Goal: Communication & Community: Answer question/provide support

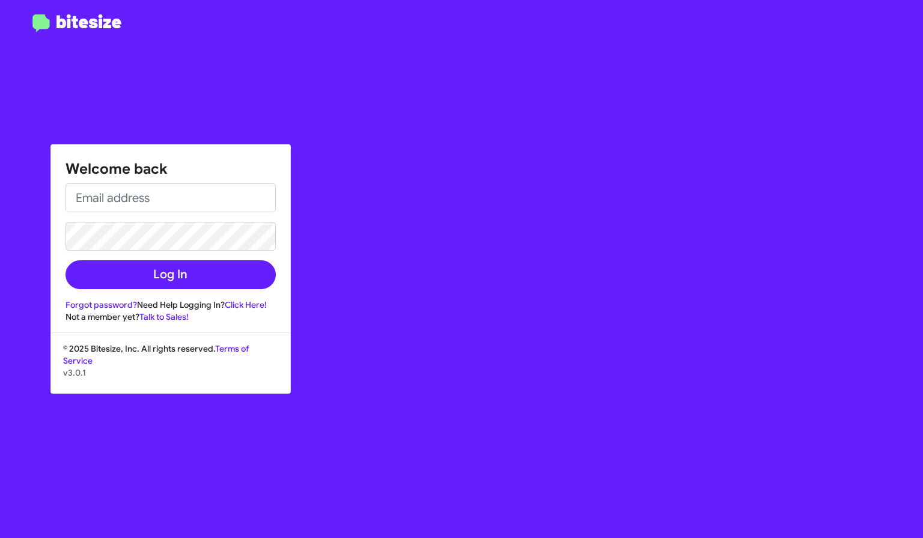
click at [108, 301] on link "Forgot password?" at bounding box center [102, 304] width 72 height 11
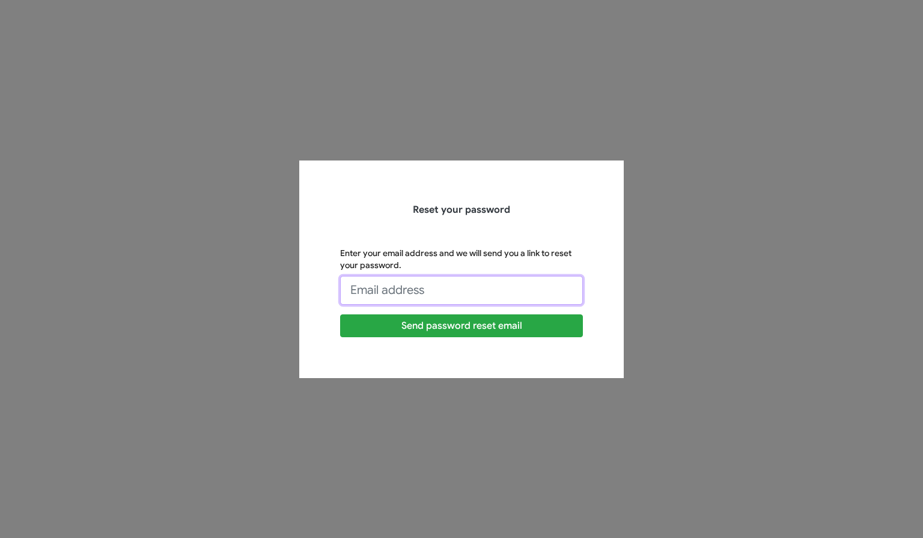
click at [410, 293] on input "Enter your email address and we will send you a link to reset your password." at bounding box center [461, 290] width 243 height 29
type input "[EMAIL_ADDRESS][DOMAIN_NAME]"
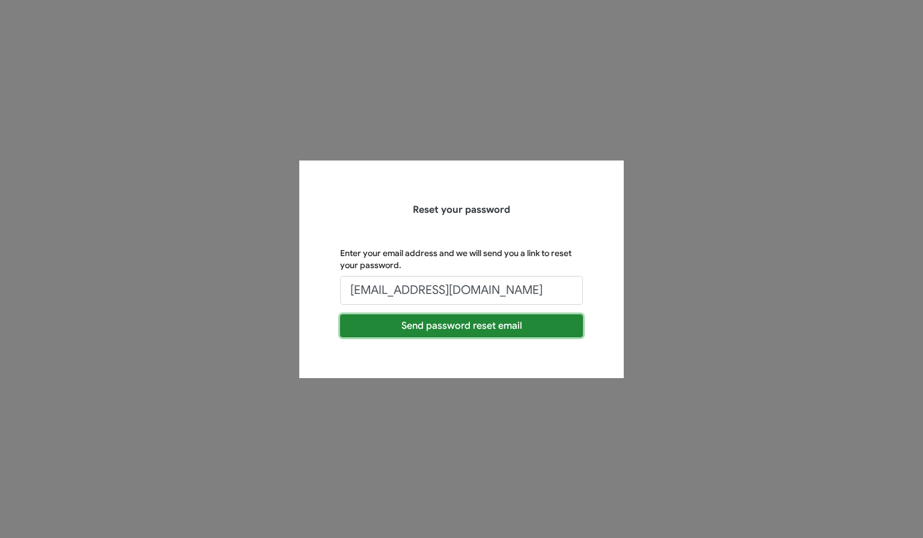
click at [434, 326] on button "Send password reset email" at bounding box center [461, 325] width 243 height 23
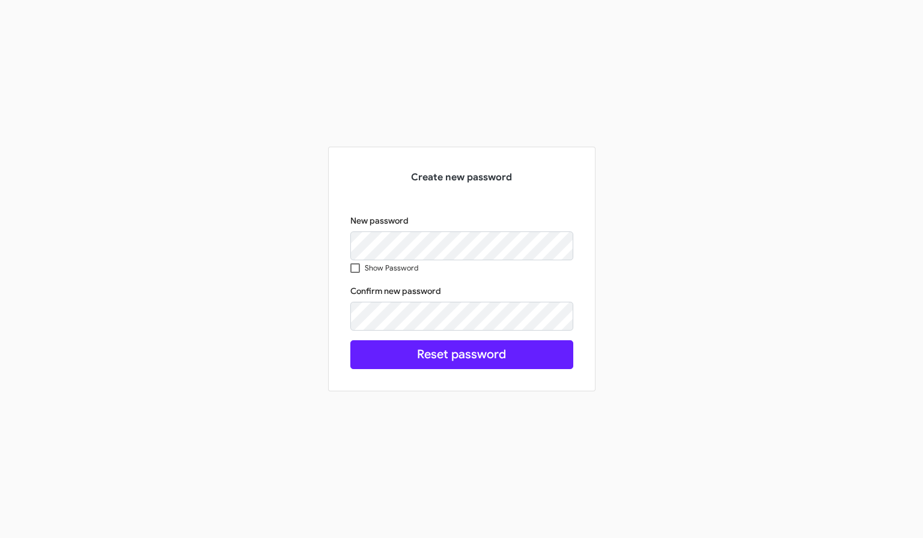
drag, startPoint x: 469, startPoint y: 260, endPoint x: 504, endPoint y: 223, distance: 51.0
click at [519, 210] on div "Create new password New password Show Password This field is required Confirm n…" at bounding box center [461, 269] width 247 height 224
click at [356, 264] on span at bounding box center [355, 268] width 10 height 10
click at [355, 273] on input "Show Password" at bounding box center [355, 273] width 1 height 1
checkbox input "true"
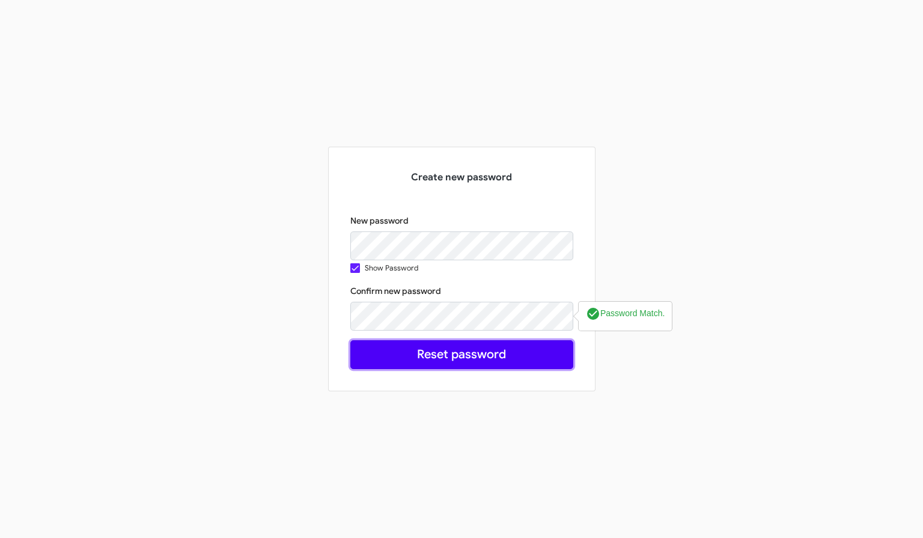
click at [443, 352] on button "Reset password" at bounding box center [461, 354] width 223 height 29
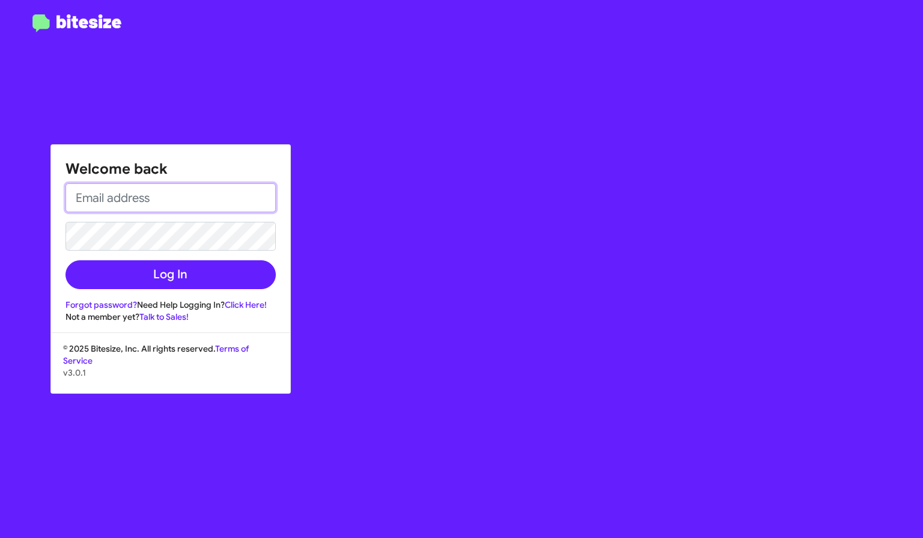
click at [210, 191] on input "email" at bounding box center [171, 197] width 210 height 29
type input "[EMAIL_ADDRESS][DOMAIN_NAME]"
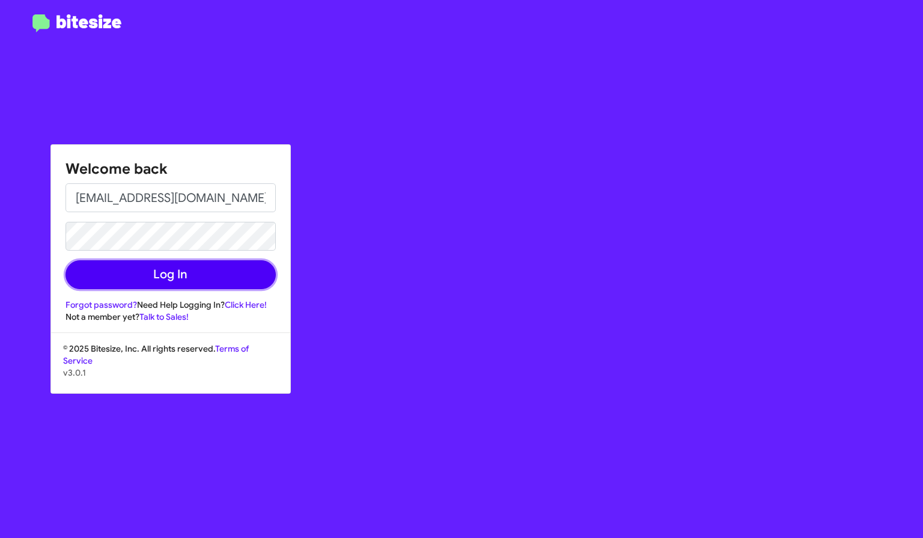
click at [117, 273] on button "Log In" at bounding box center [171, 274] width 210 height 29
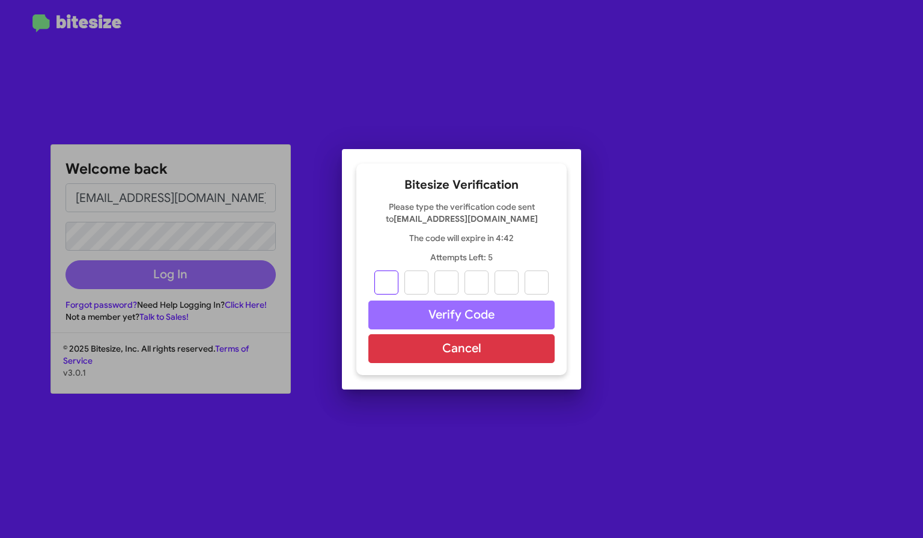
type input "1"
type input "5"
type input "0"
type input "8"
type input "1"
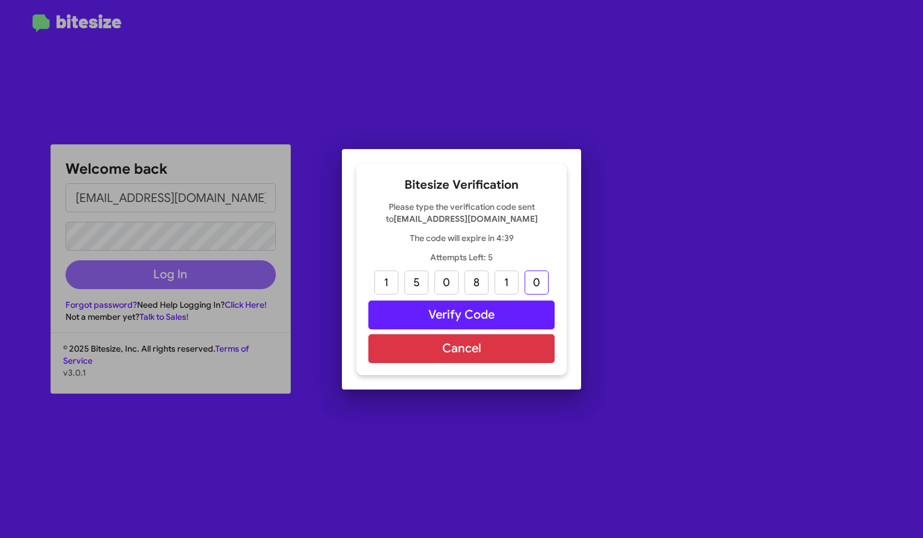
type input "0"
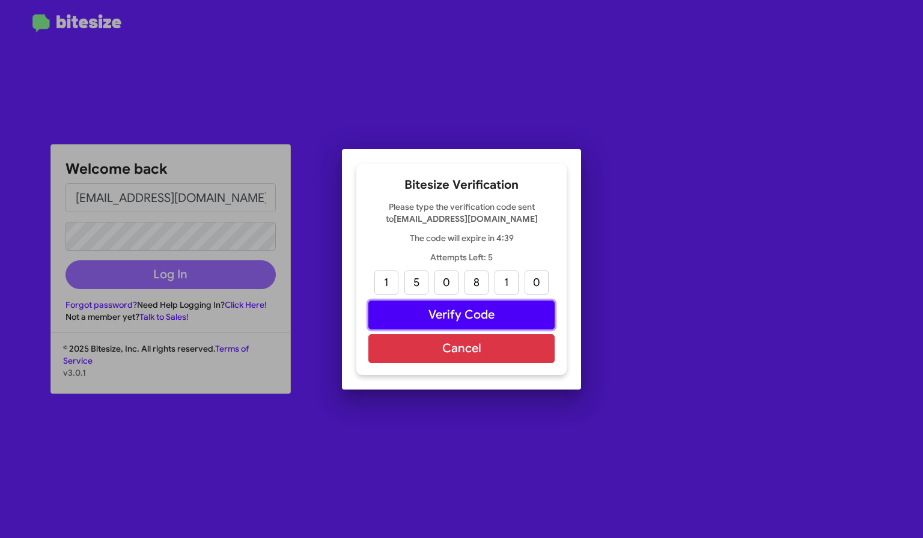
click at [458, 308] on button "Verify Code" at bounding box center [461, 315] width 186 height 29
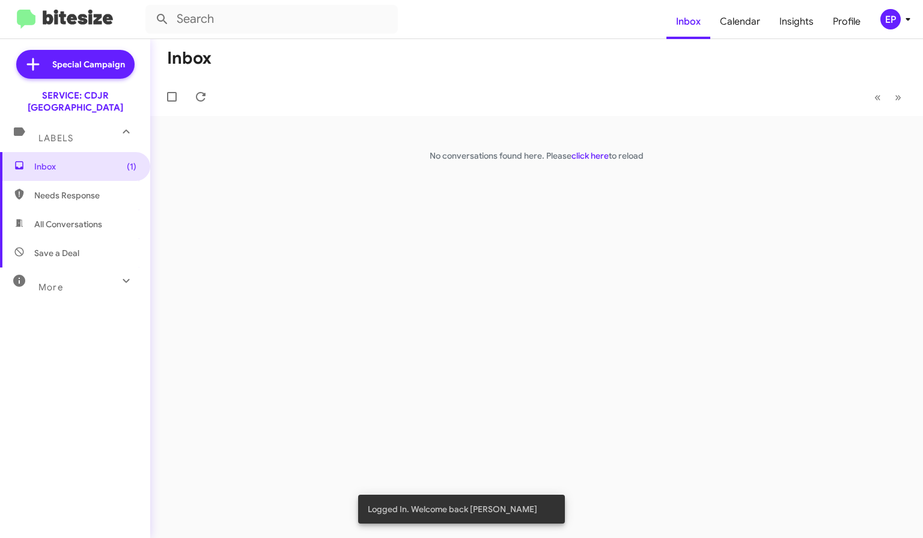
click at [58, 160] on span "Inbox (1)" at bounding box center [85, 166] width 102 height 12
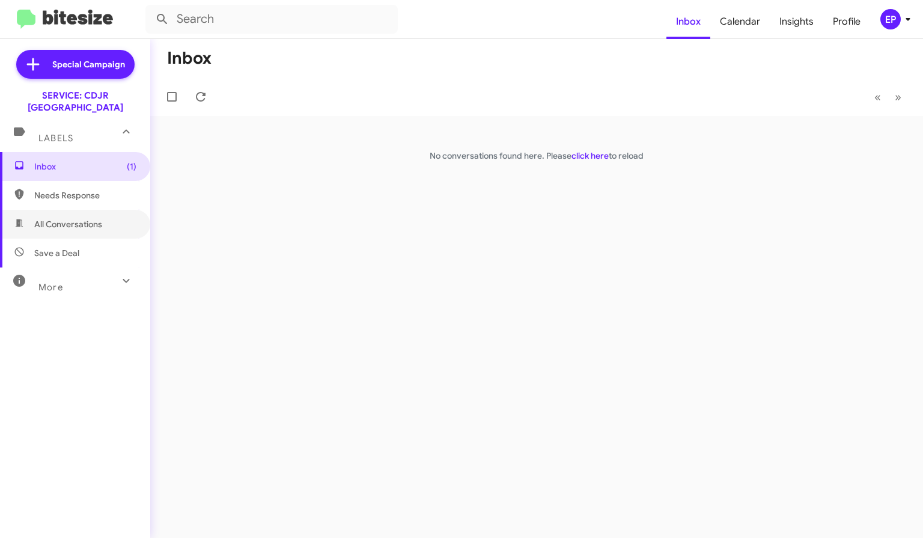
click at [58, 218] on span "All Conversations" at bounding box center [68, 224] width 68 height 12
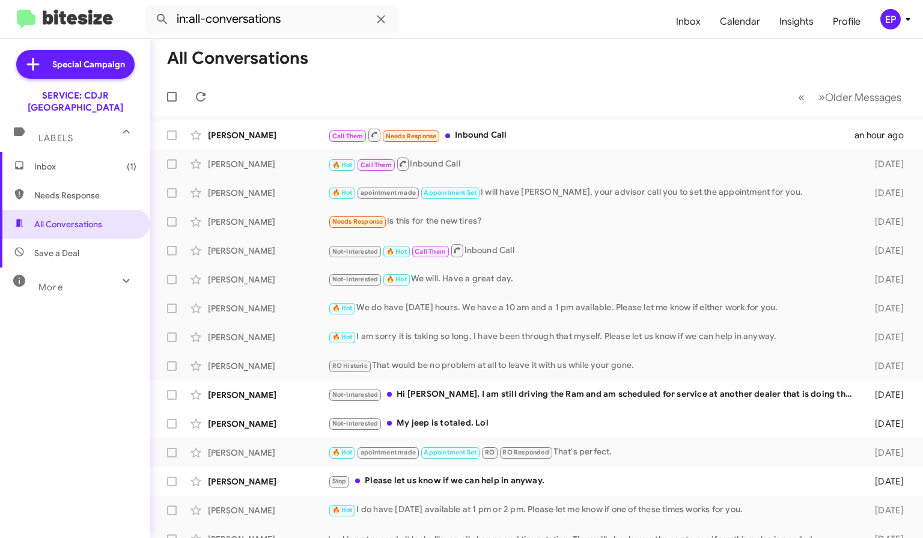
click at [526, 418] on div "Not-Interested My jeep is totaled. Lol" at bounding box center [594, 424] width 532 height 14
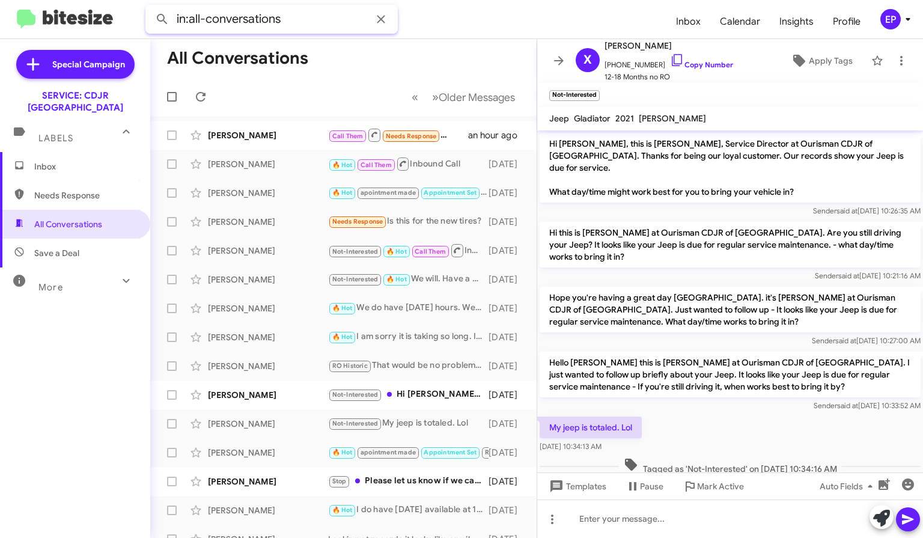
click at [293, 25] on input "in:all-conversations" at bounding box center [271, 19] width 252 height 29
drag, startPoint x: 296, startPoint y: 20, endPoint x: 156, endPoint y: 25, distance: 140.7
click at [156, 25] on div "in:all-conversations" at bounding box center [271, 19] width 252 height 29
click at [150, 7] on button at bounding box center [162, 19] width 24 height 24
type input "LINDA ROCHELLE"
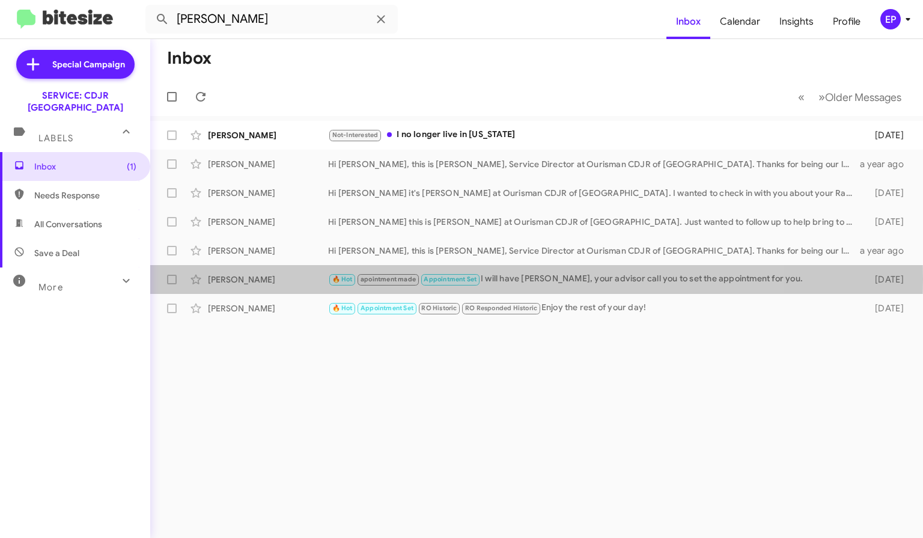
click at [243, 278] on div "Linda Rochelle" at bounding box center [268, 279] width 120 height 12
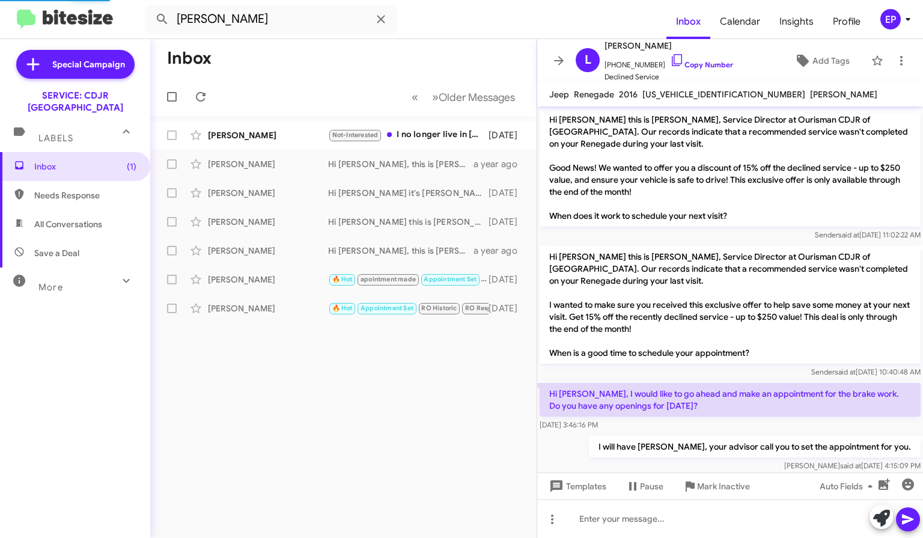
scroll to position [65, 0]
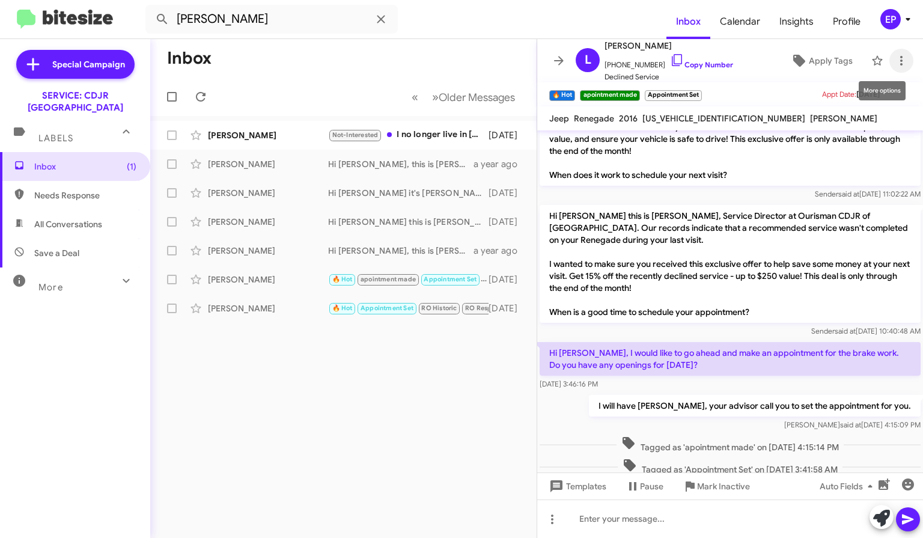
click at [894, 58] on icon at bounding box center [901, 60] width 14 height 14
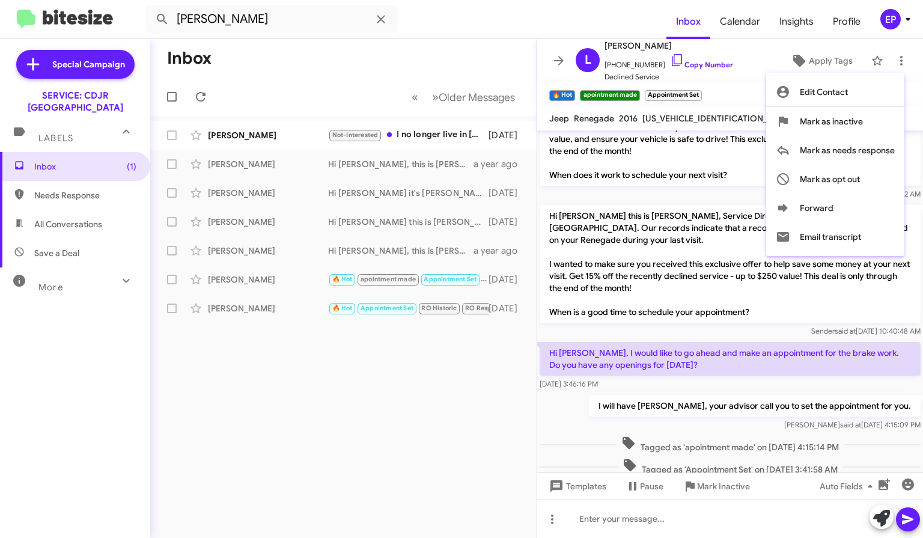
click at [436, 379] on div at bounding box center [461, 269] width 923 height 538
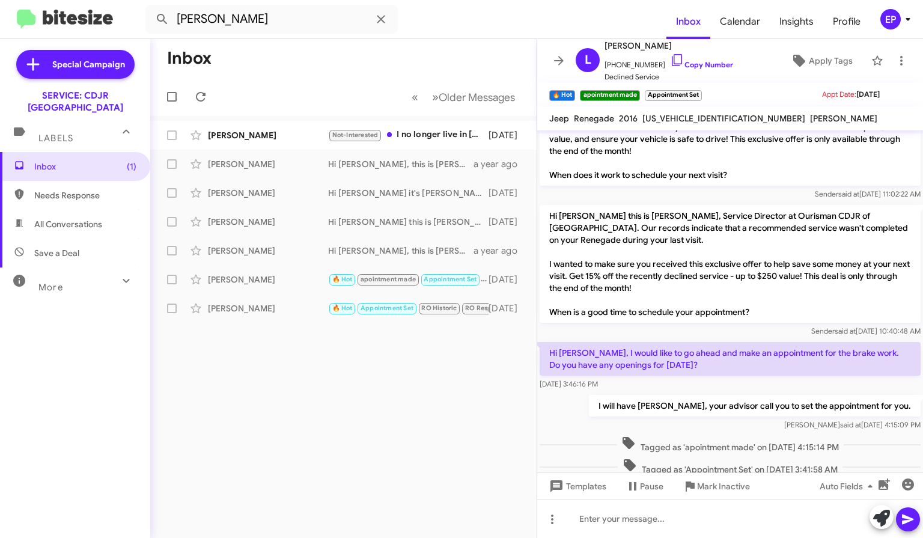
scroll to position [89, 0]
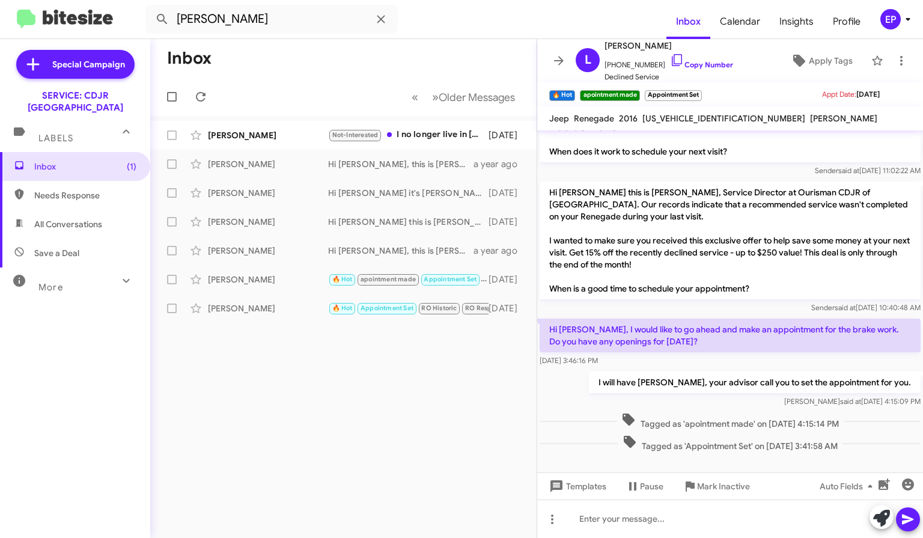
click at [552, 55] on icon at bounding box center [559, 60] width 14 height 14
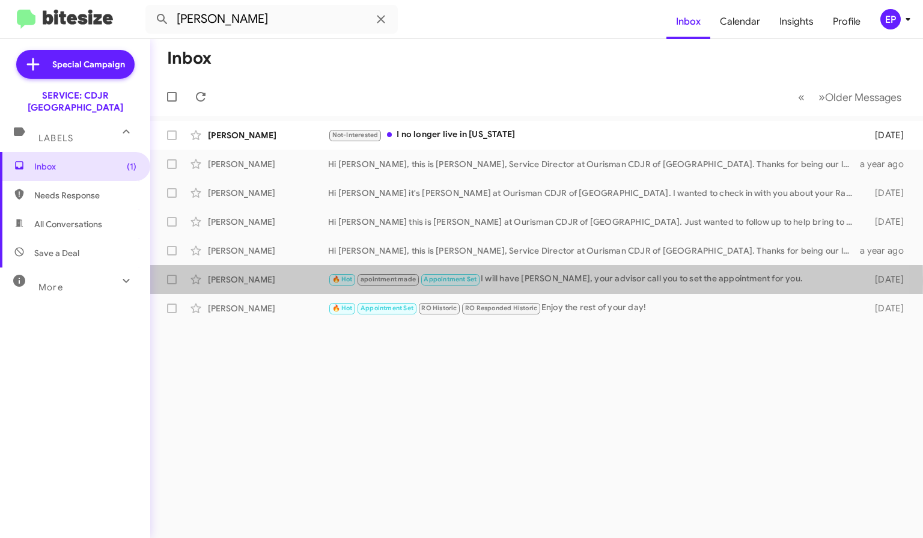
click at [229, 281] on div "Linda Rochelle" at bounding box center [268, 279] width 120 height 12
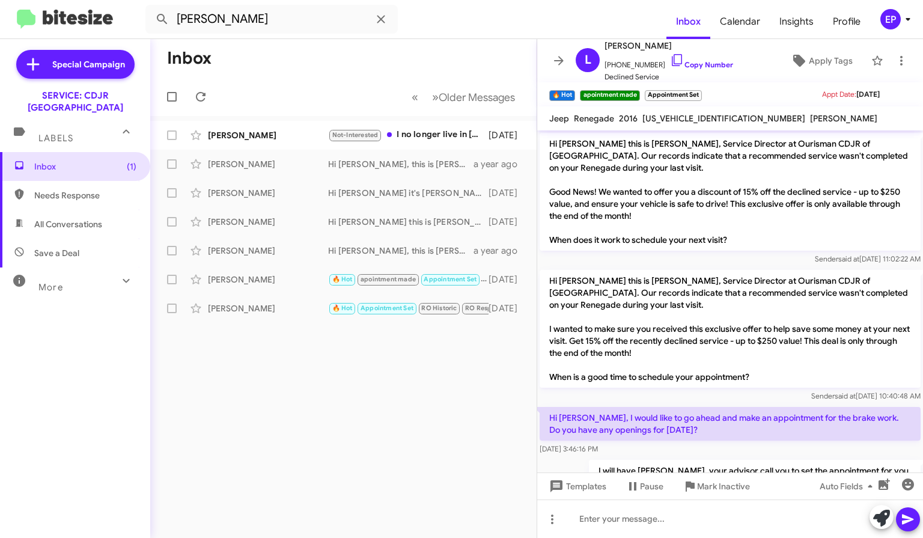
drag, startPoint x: 902, startPoint y: 382, endPoint x: 555, endPoint y: 62, distance: 472.5
click at [555, 62] on div "L Linda Rochelle +12035569200 Copy Number Declined Service Apply Tags 🔥 Hot × a…" at bounding box center [730, 288] width 386 height 499
click at [353, 435] on div "Inbox « Previous » Next Older Messages Melinda Andersen Not-Interested I no lon…" at bounding box center [343, 288] width 386 height 499
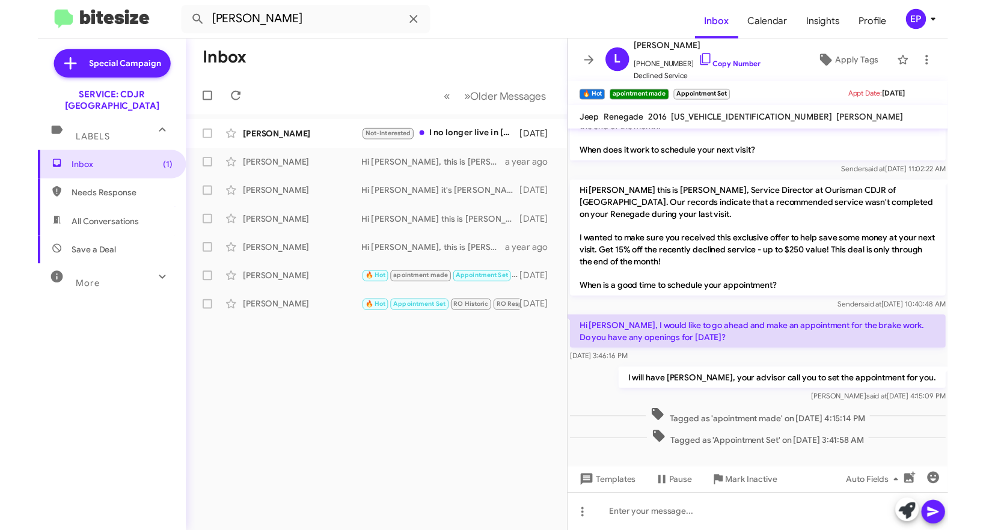
scroll to position [89, 0]
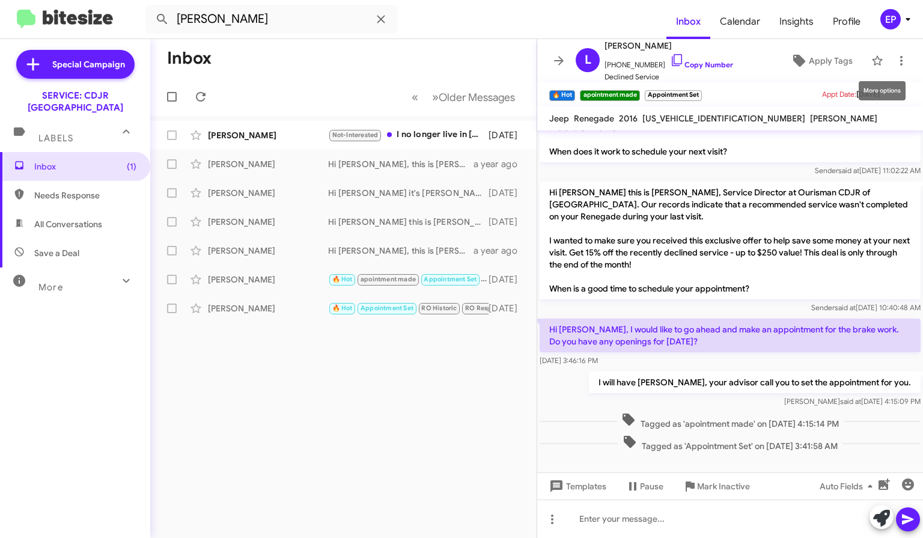
click at [894, 57] on icon at bounding box center [901, 60] width 14 height 14
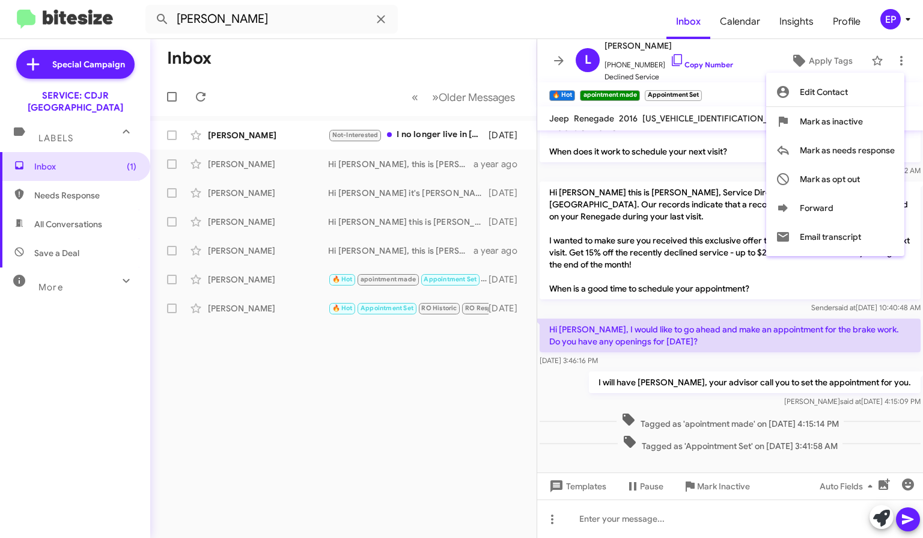
click at [377, 18] on div at bounding box center [461, 269] width 923 height 538
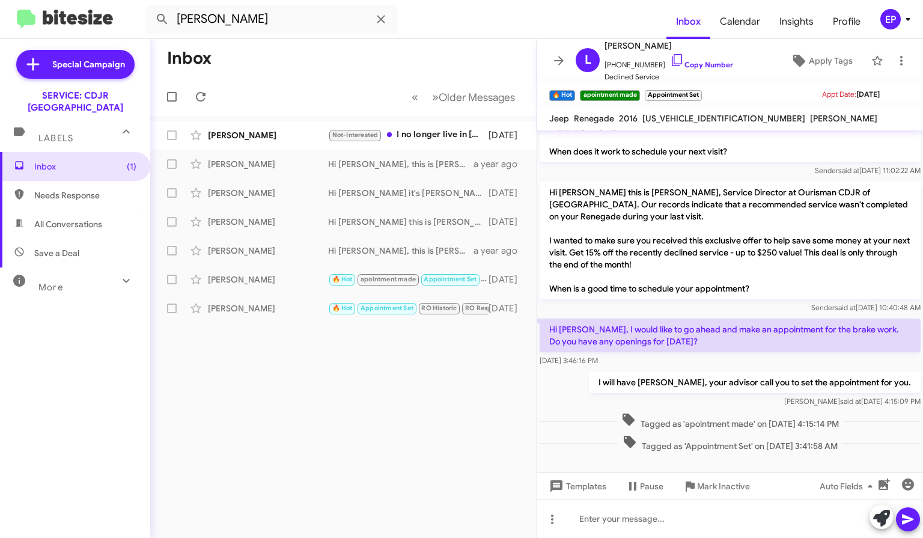
click at [379, 19] on icon at bounding box center [381, 19] width 14 height 14
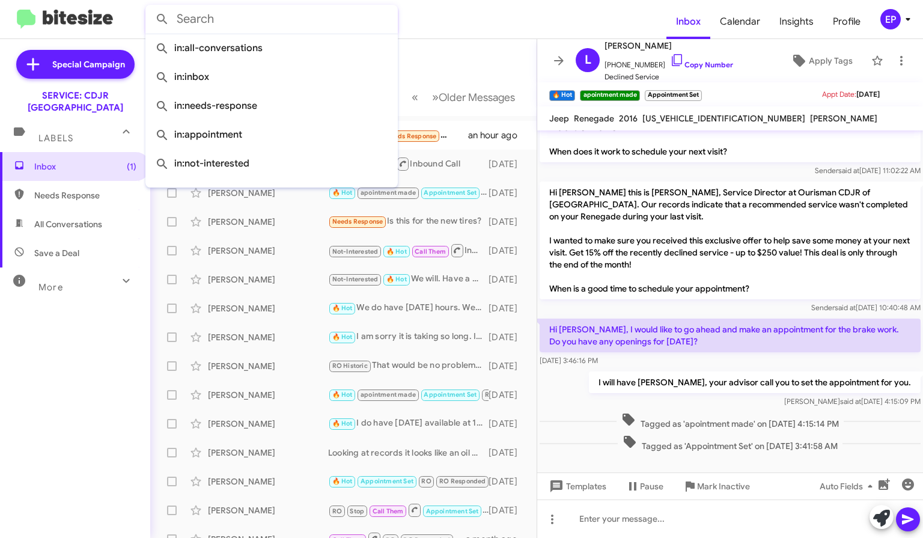
click at [545, 23] on form at bounding box center [405, 19] width 521 height 29
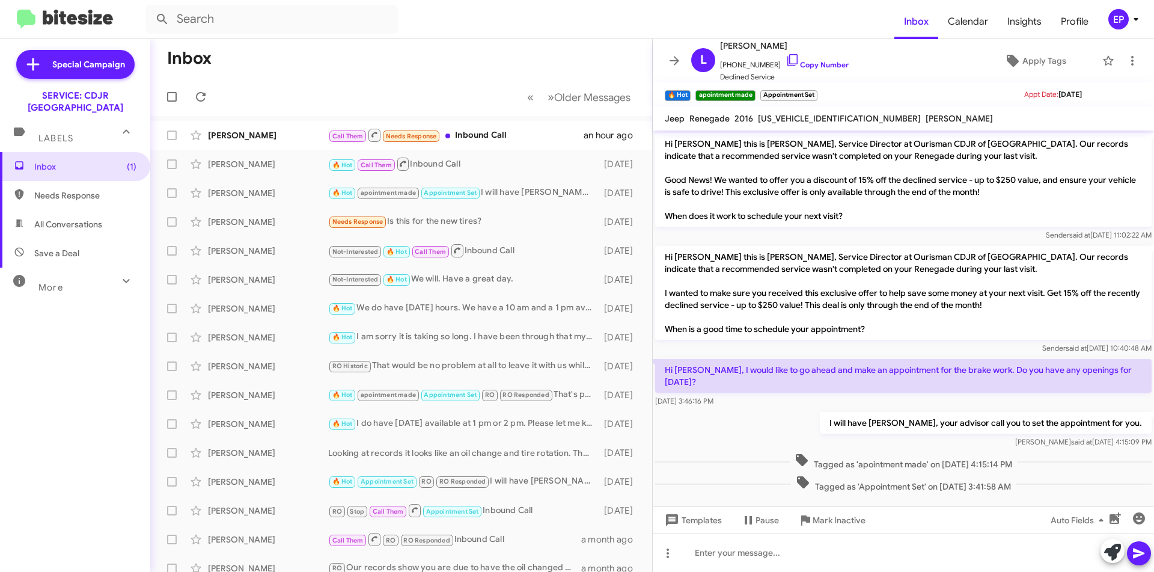
drag, startPoint x: 1131, startPoint y: 417, endPoint x: 690, endPoint y: 46, distance: 576.7
click at [690, 46] on div "L Linda Rochelle +12035569200 Copy Number Declined Service Apply Tags 🔥 Hot × a…" at bounding box center [903, 305] width 501 height 532
